Goal: Task Accomplishment & Management: Manage account settings

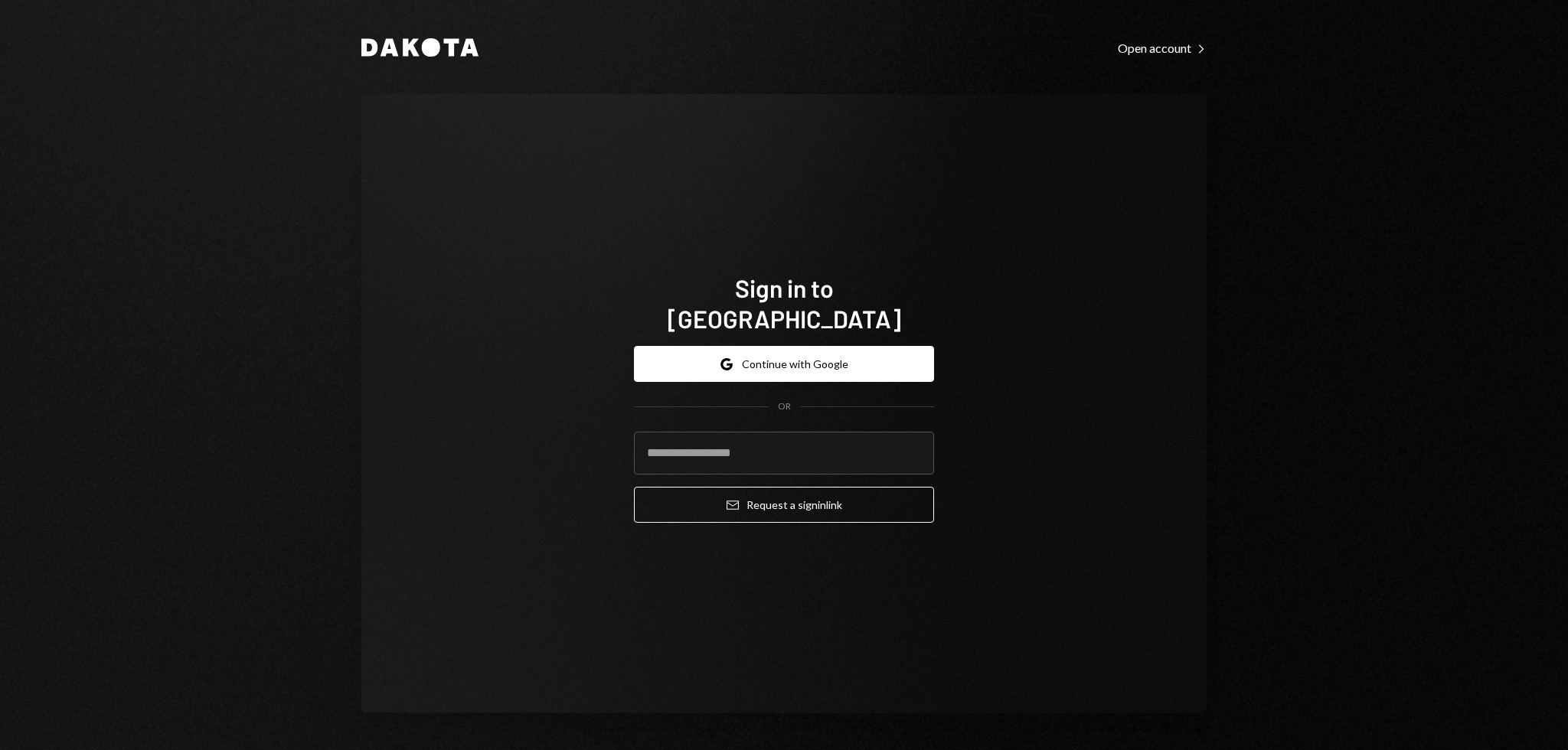
click at [385, 300] on div "Sign in to [GEOGRAPHIC_DATA] Google Continue with Google OR Email Request a sig…" at bounding box center [784, 403] width 845 height 619
click at [714, 431] on input "email" at bounding box center [784, 452] width 300 height 43
type input "**********"
click at [634, 487] on button "Email Request a sign in link" at bounding box center [784, 505] width 300 height 36
